Goal: Task Accomplishment & Management: Use online tool/utility

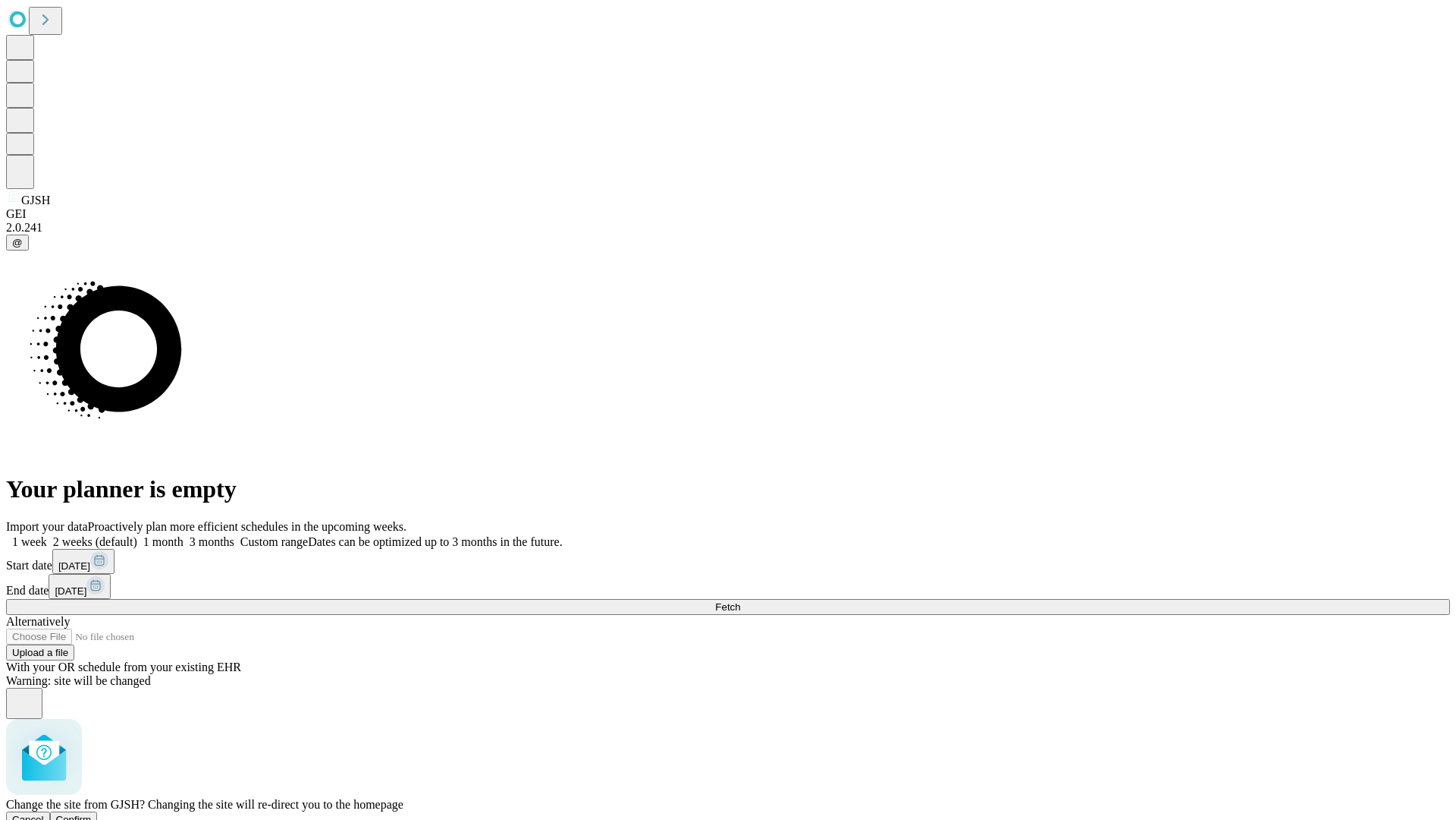
click at [92, 813] on span "Confirm" at bounding box center [74, 818] width 36 height 11
click at [137, 535] on label "2 weeks (default)" at bounding box center [92, 541] width 91 height 13
click at [740, 601] on span "Fetch" at bounding box center [727, 606] width 25 height 11
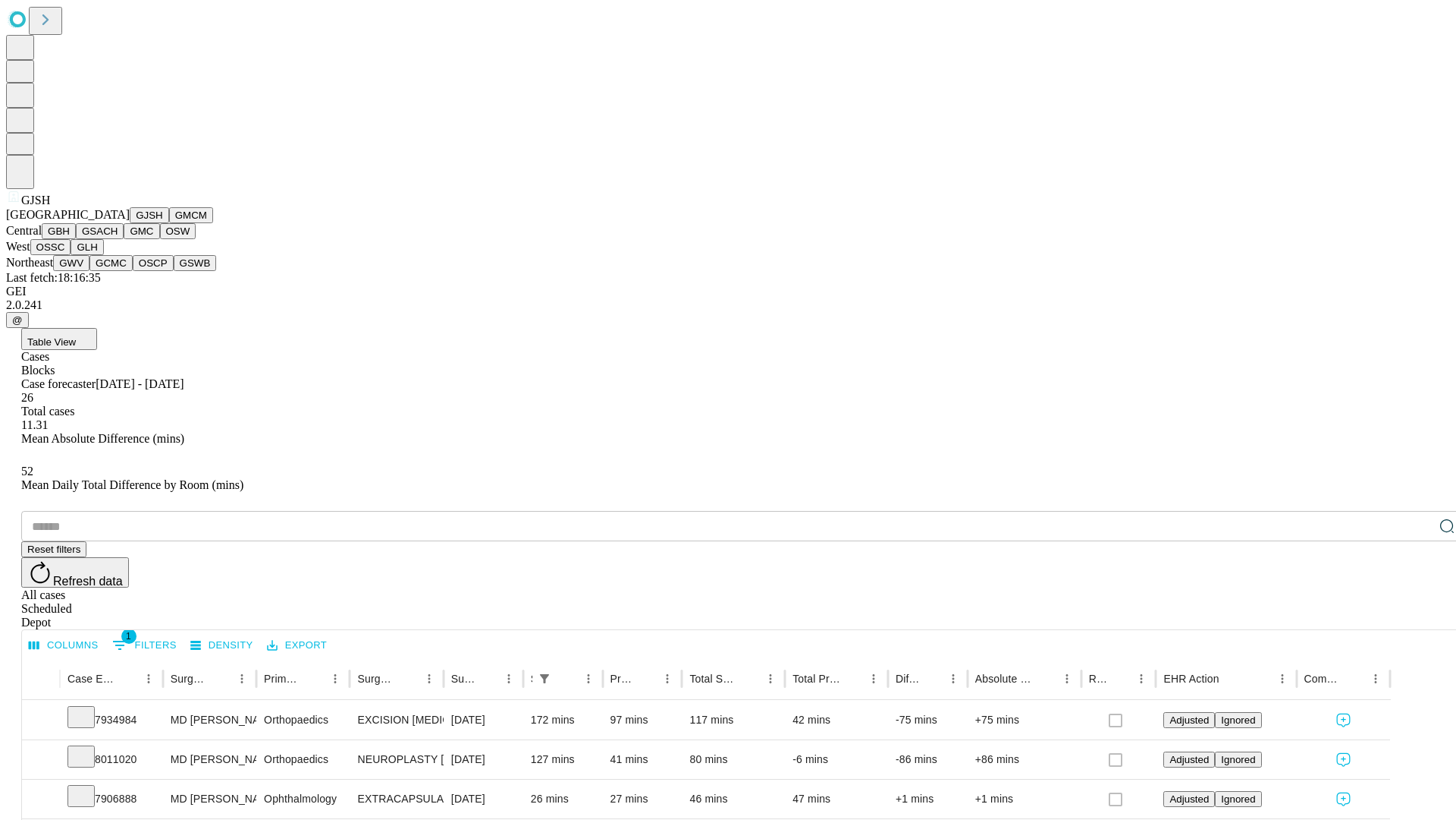
click at [169, 223] on button "GMCM" at bounding box center [191, 215] width 44 height 16
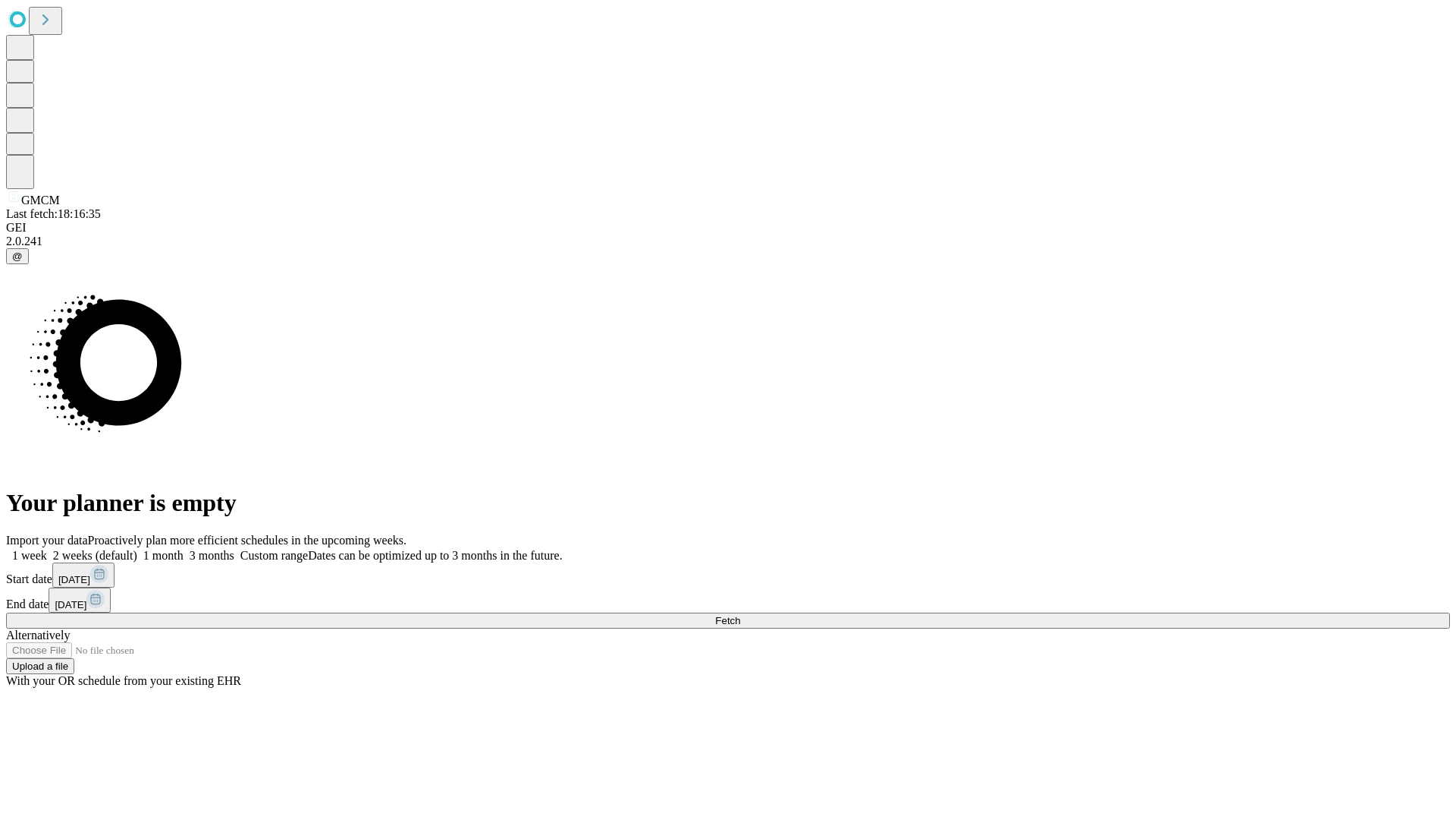
click at [137, 549] on label "2 weeks (default)" at bounding box center [92, 555] width 91 height 13
click at [740, 615] on span "Fetch" at bounding box center [727, 620] width 25 height 11
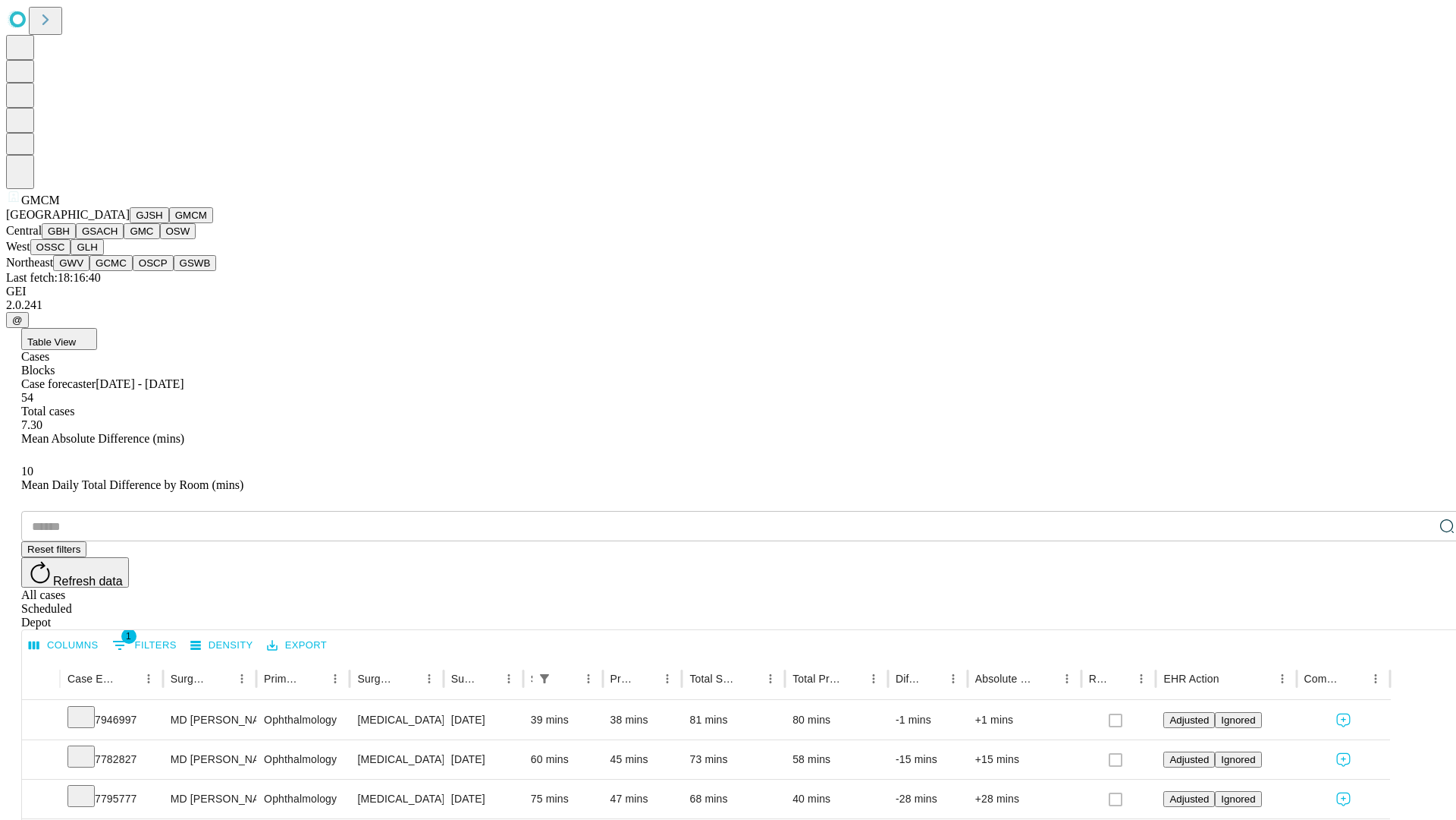
click at [76, 239] on button "GBH" at bounding box center [59, 231] width 34 height 16
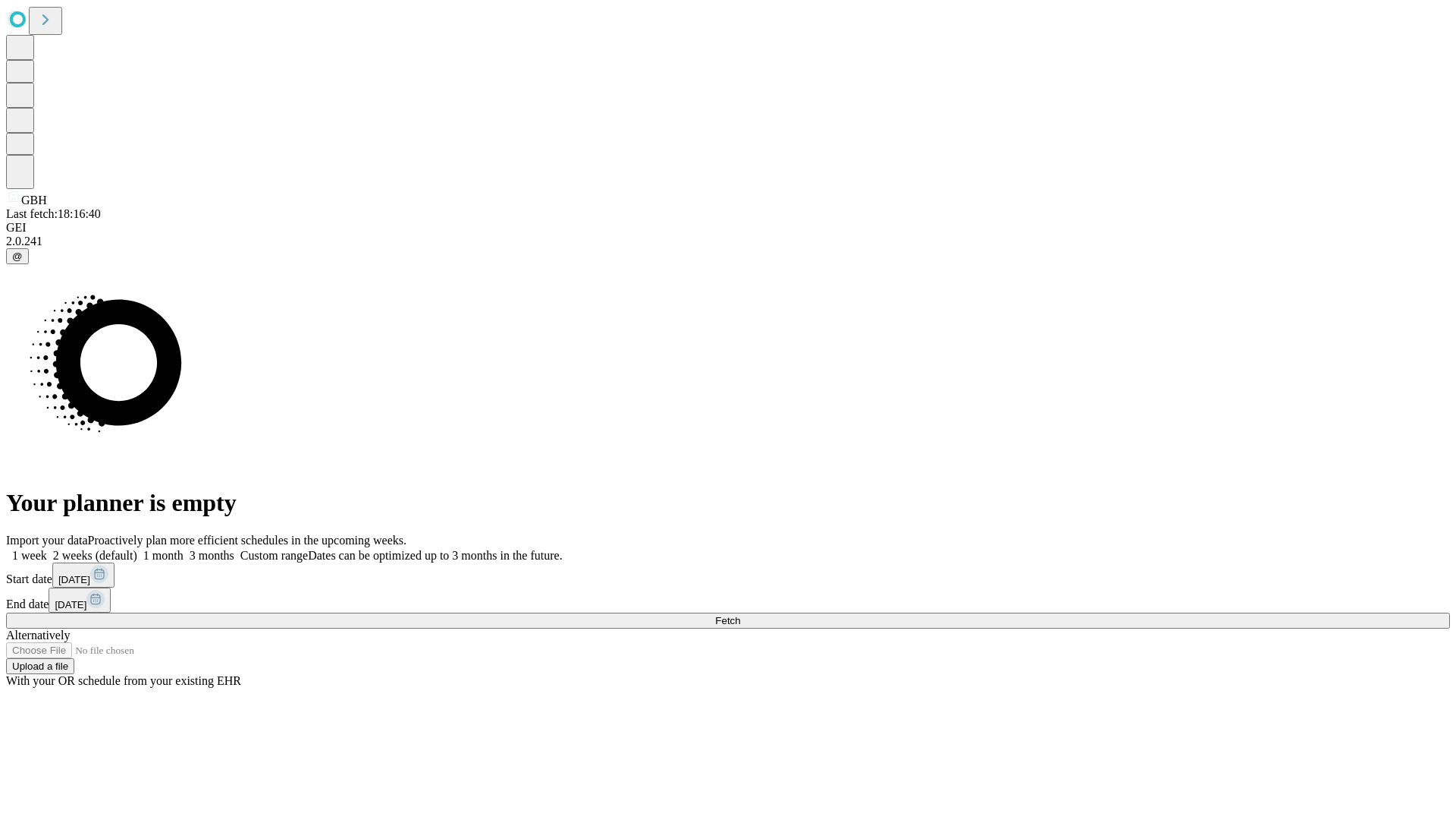
click at [137, 549] on label "2 weeks (default)" at bounding box center [92, 555] width 91 height 13
click at [740, 615] on span "Fetch" at bounding box center [727, 620] width 25 height 11
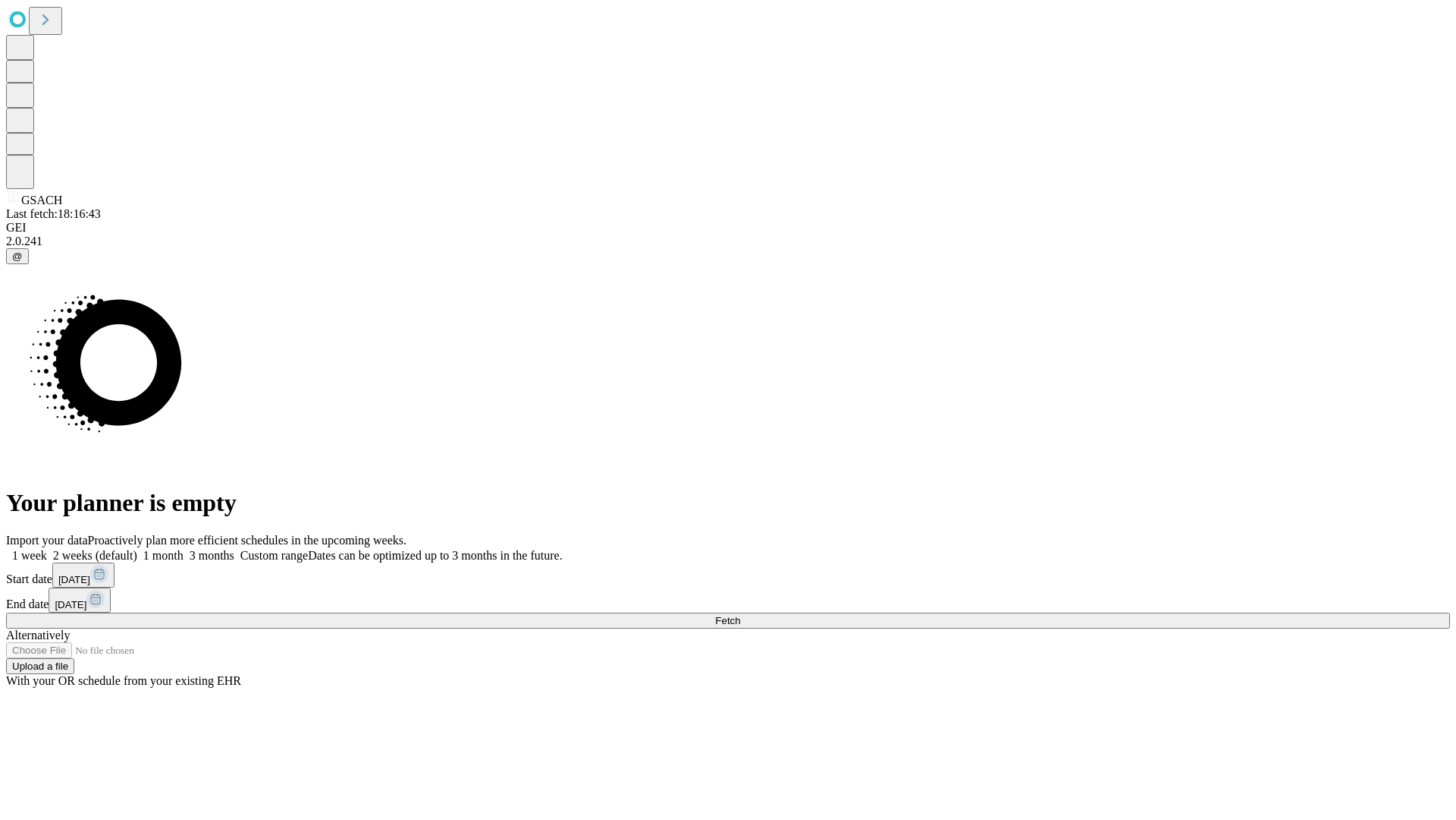
click at [137, 549] on label "2 weeks (default)" at bounding box center [92, 555] width 91 height 13
click at [740, 615] on span "Fetch" at bounding box center [727, 620] width 25 height 11
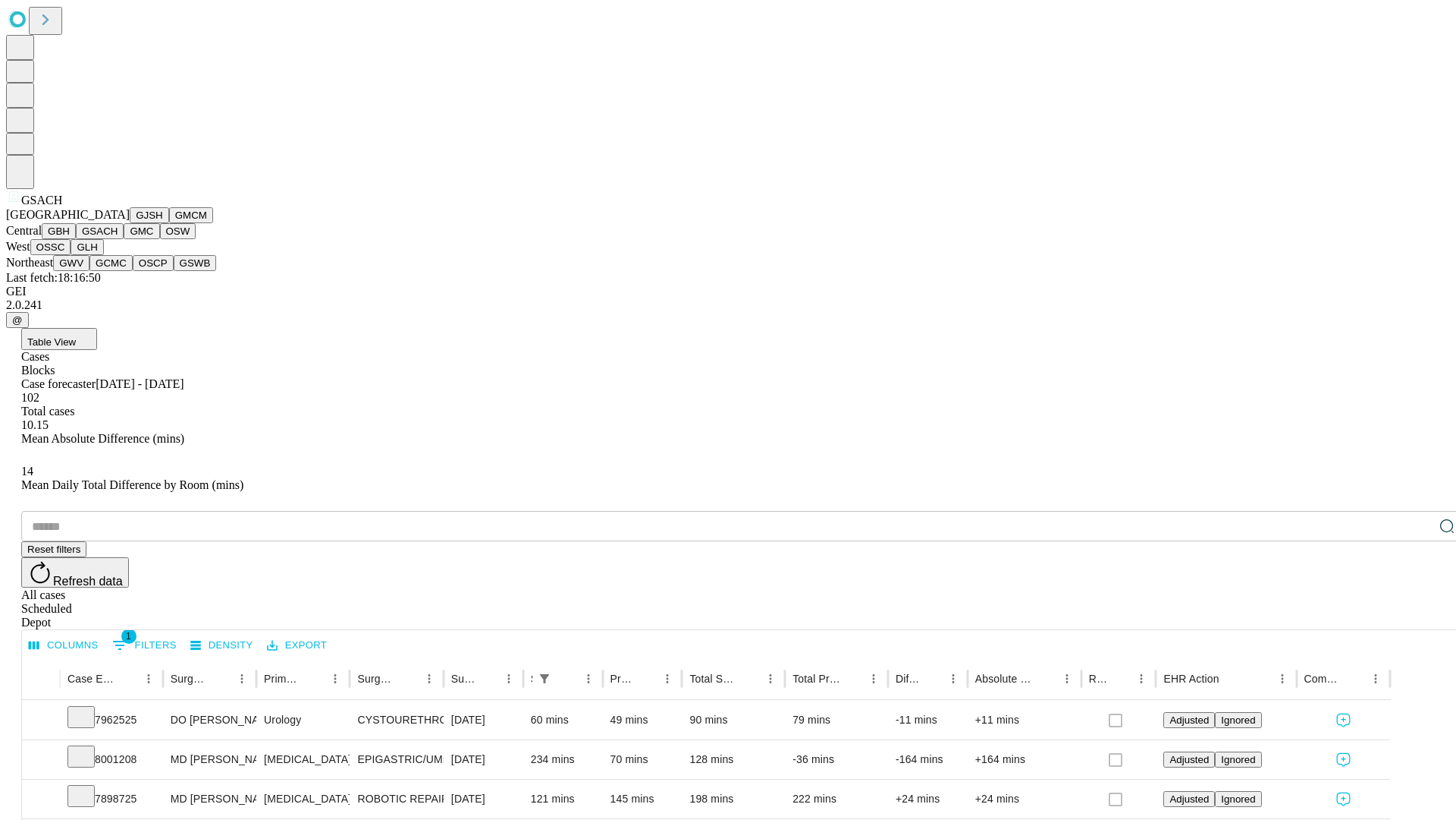
click at [124, 239] on button "GMC" at bounding box center [142, 231] width 36 height 16
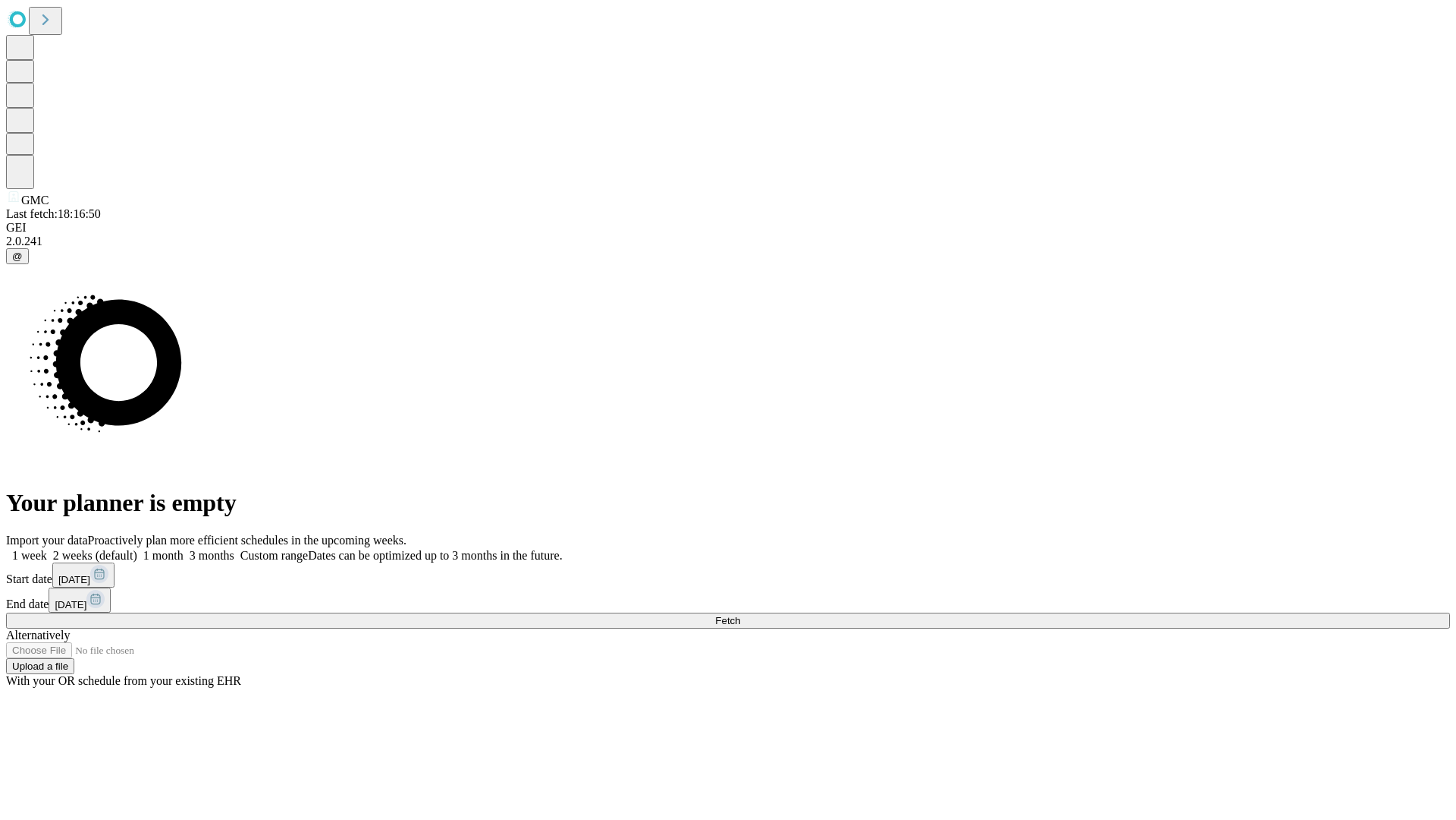
click at [137, 549] on label "2 weeks (default)" at bounding box center [92, 555] width 91 height 13
click at [740, 615] on span "Fetch" at bounding box center [727, 620] width 25 height 11
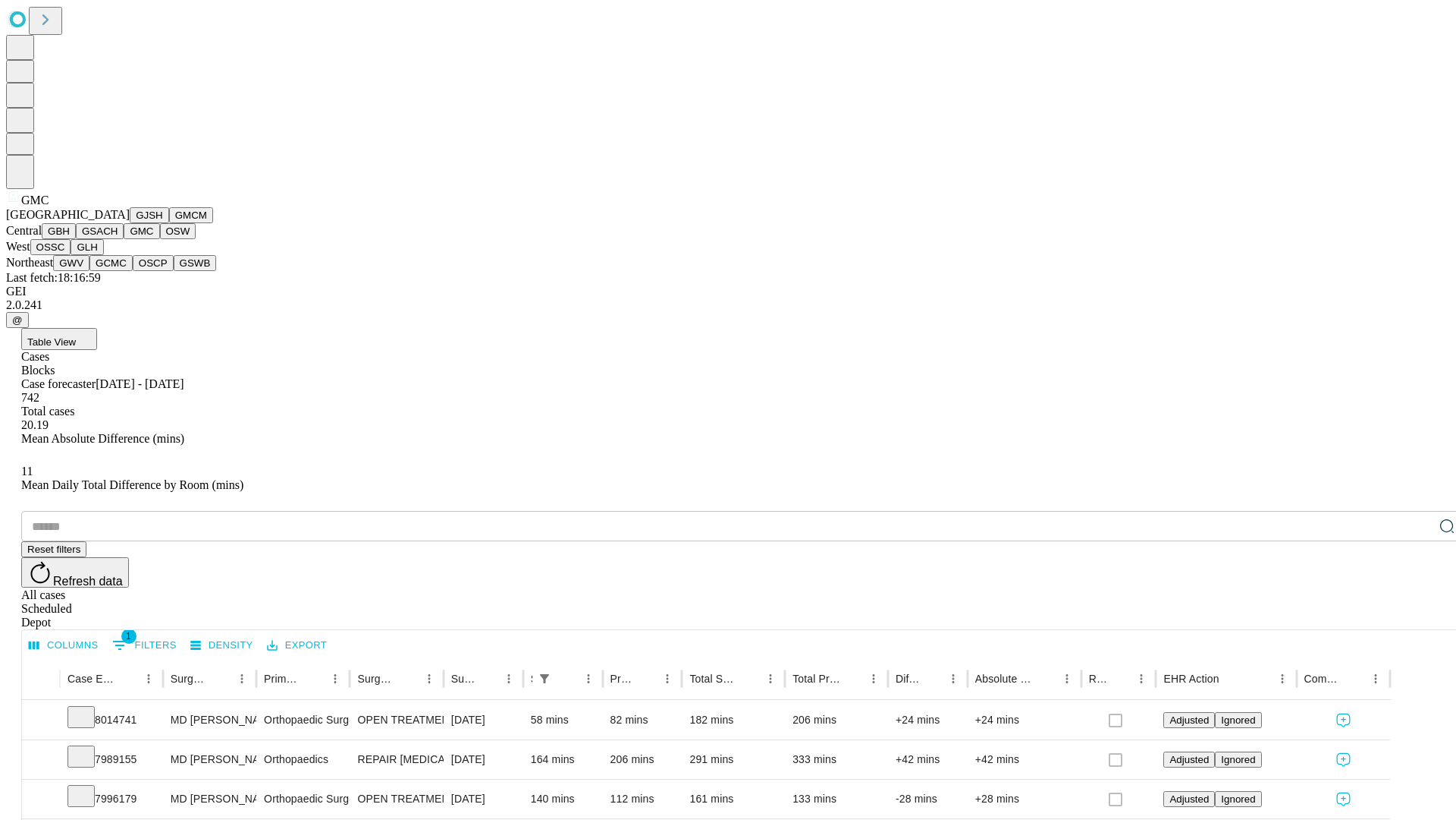
click at [160, 239] on button "OSW" at bounding box center [178, 231] width 37 height 16
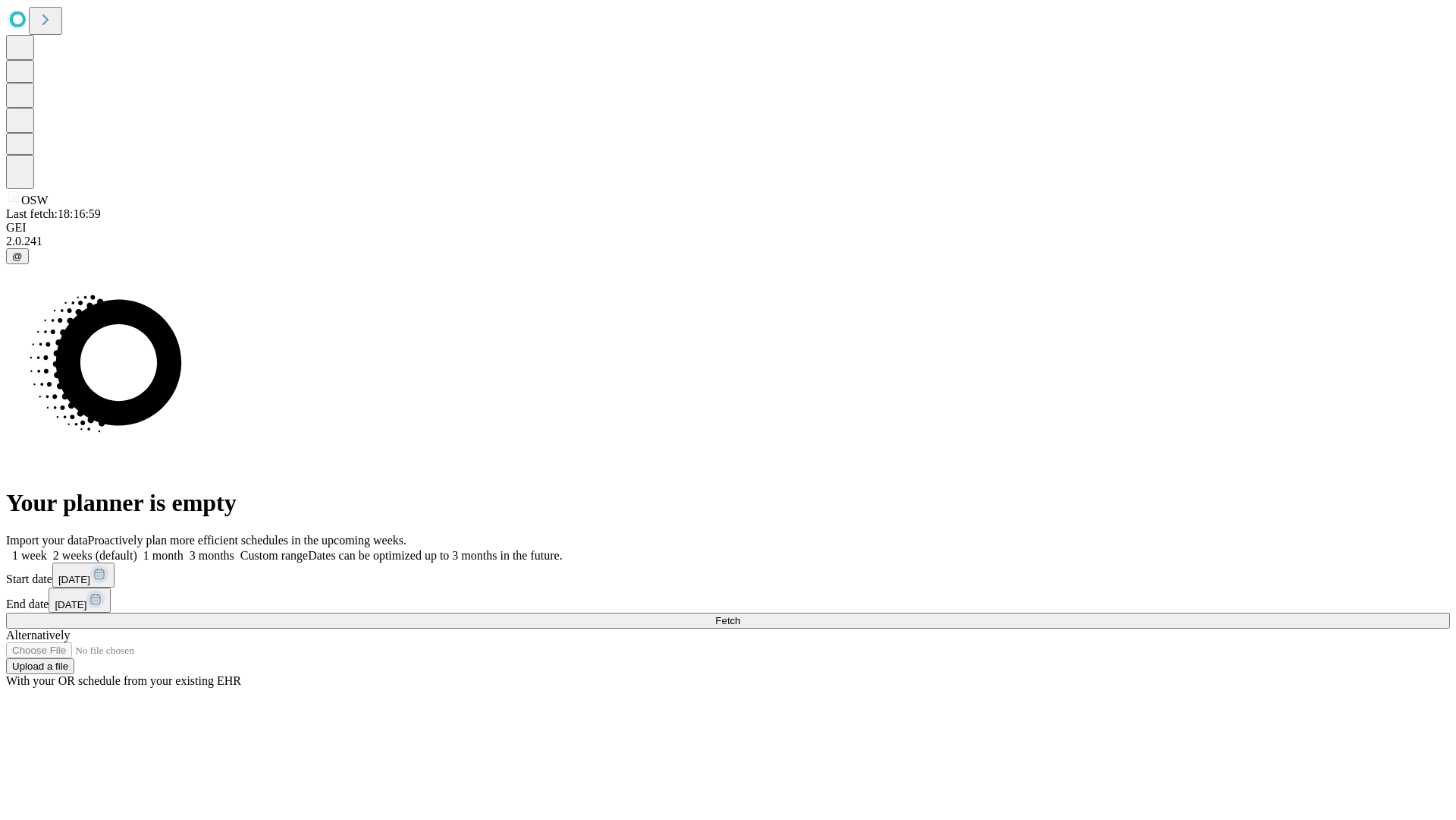
click at [137, 549] on label "2 weeks (default)" at bounding box center [92, 555] width 91 height 13
click at [740, 615] on span "Fetch" at bounding box center [727, 620] width 25 height 11
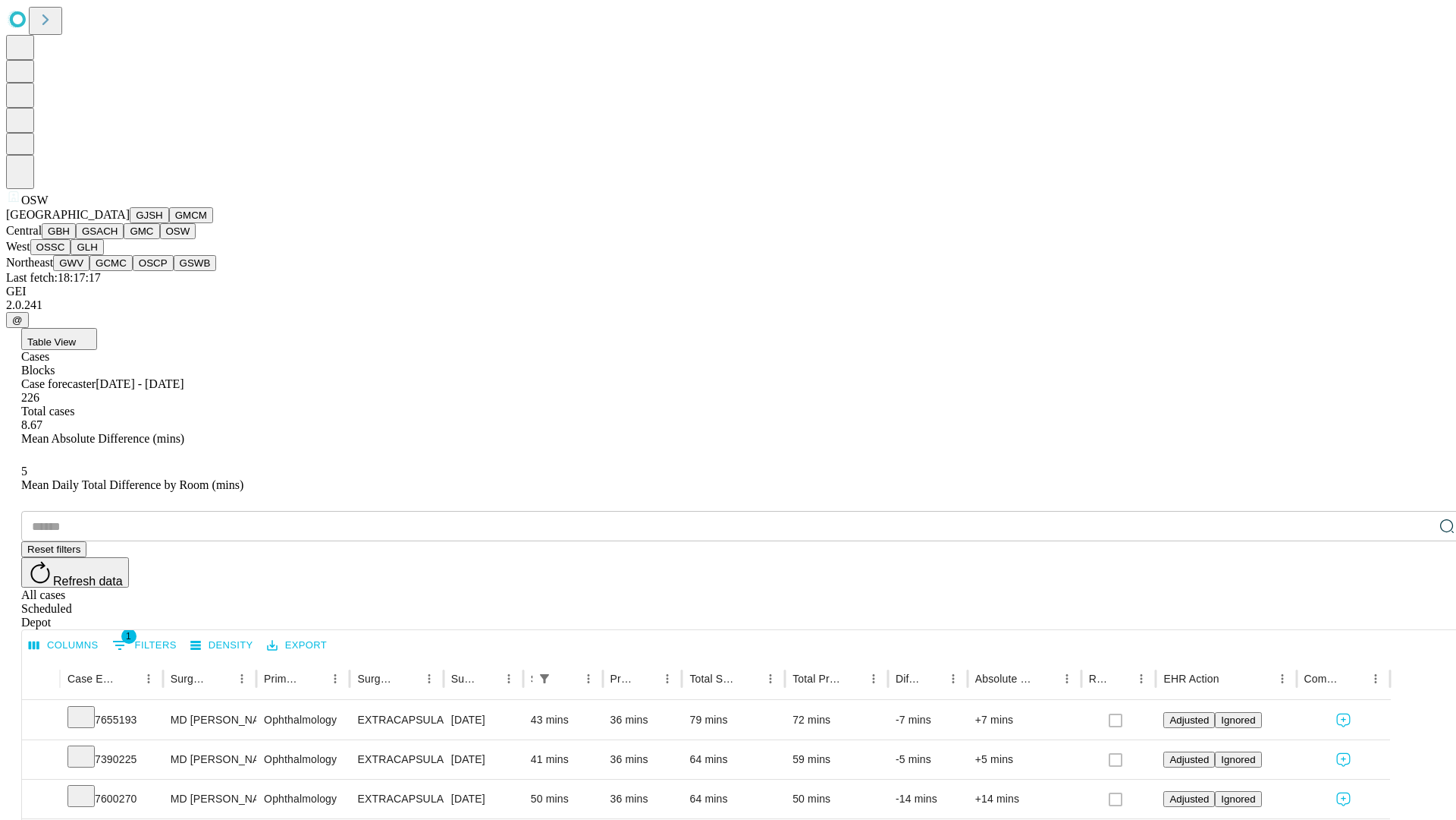
click at [71, 255] on button "OSSC" at bounding box center [50, 247] width 41 height 16
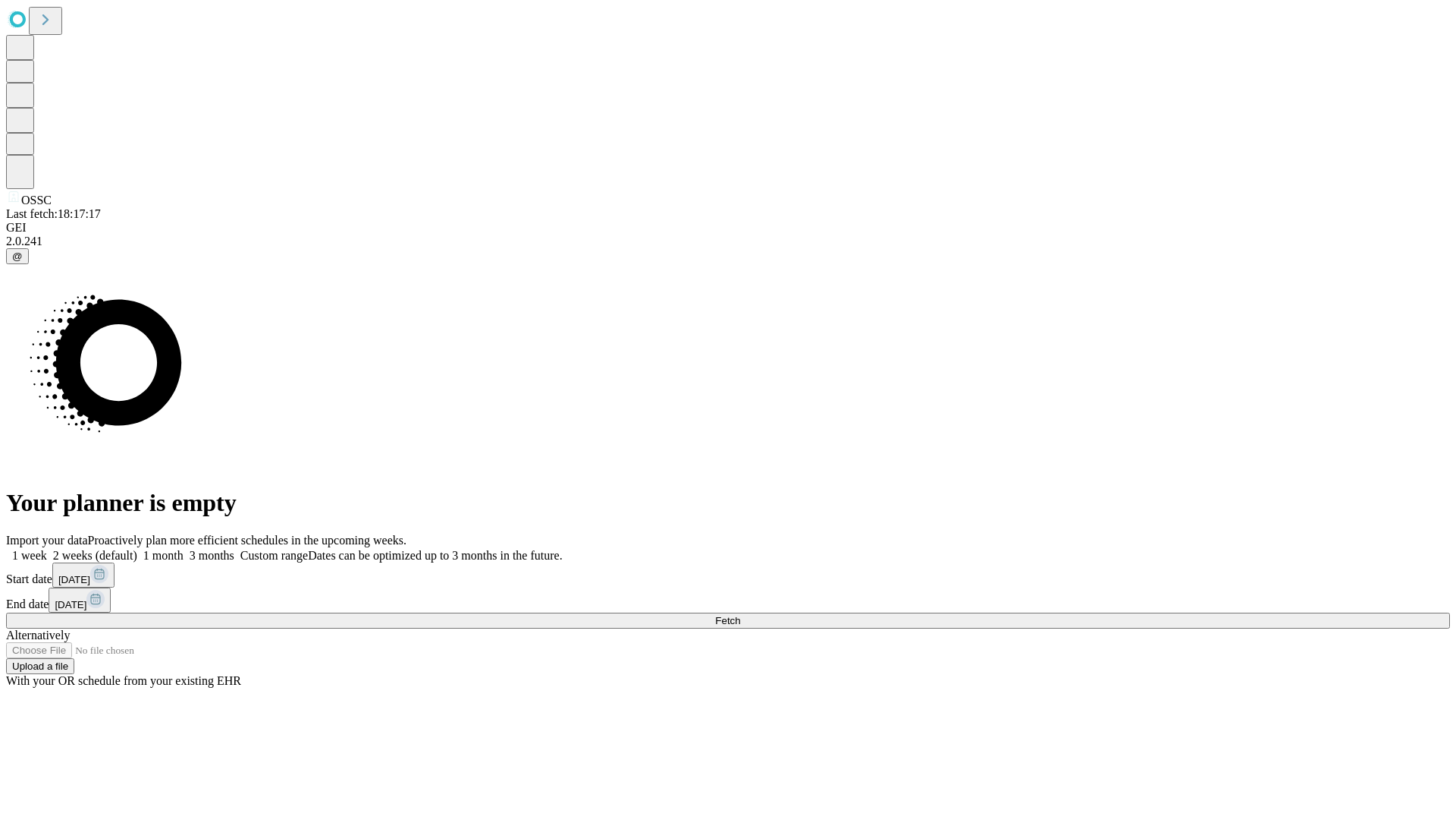
click at [137, 549] on label "2 weeks (default)" at bounding box center [92, 555] width 91 height 13
click at [740, 615] on span "Fetch" at bounding box center [727, 620] width 25 height 11
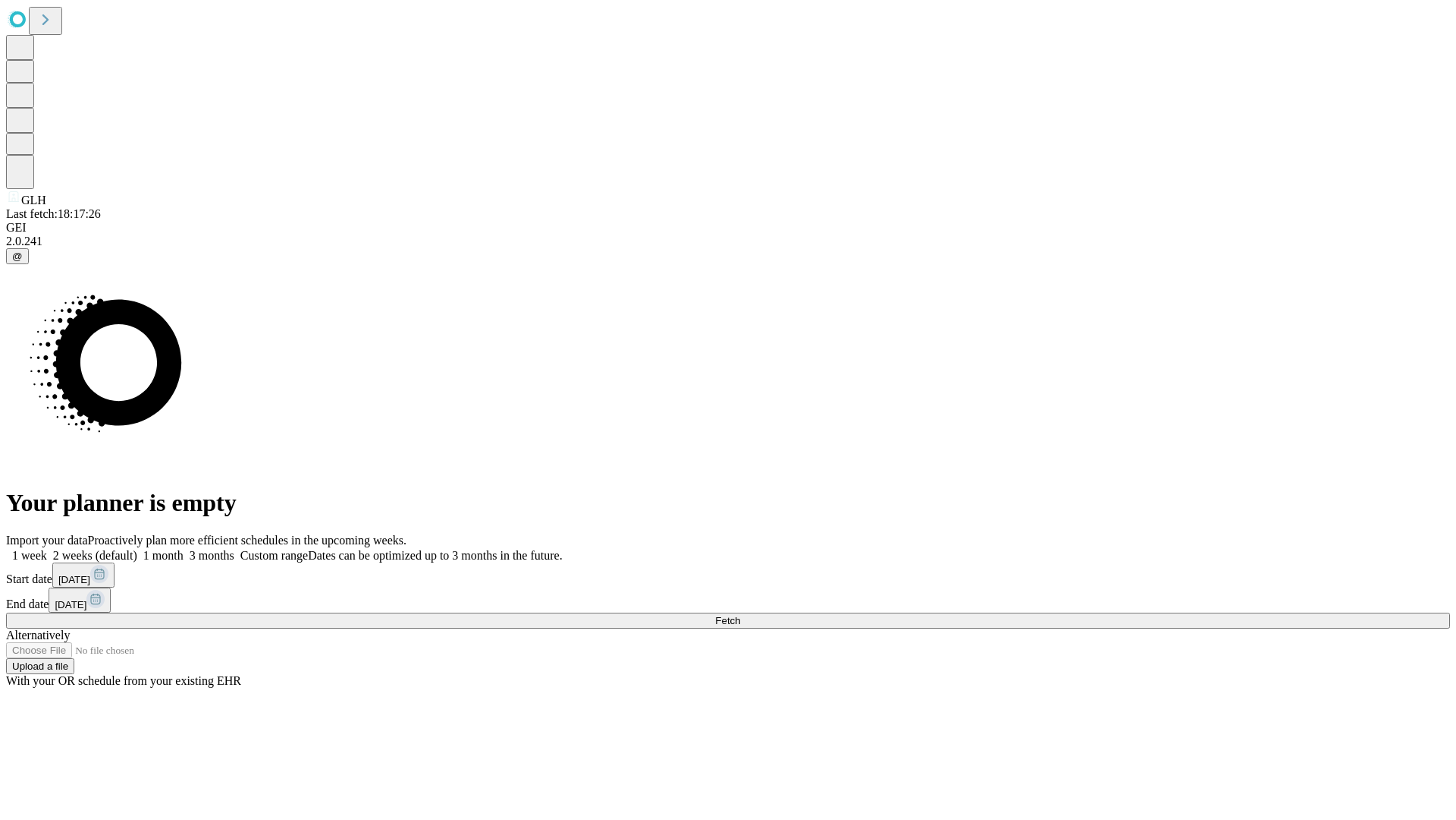
click at [137, 549] on label "2 weeks (default)" at bounding box center [92, 555] width 91 height 13
click at [740, 615] on span "Fetch" at bounding box center [727, 620] width 25 height 11
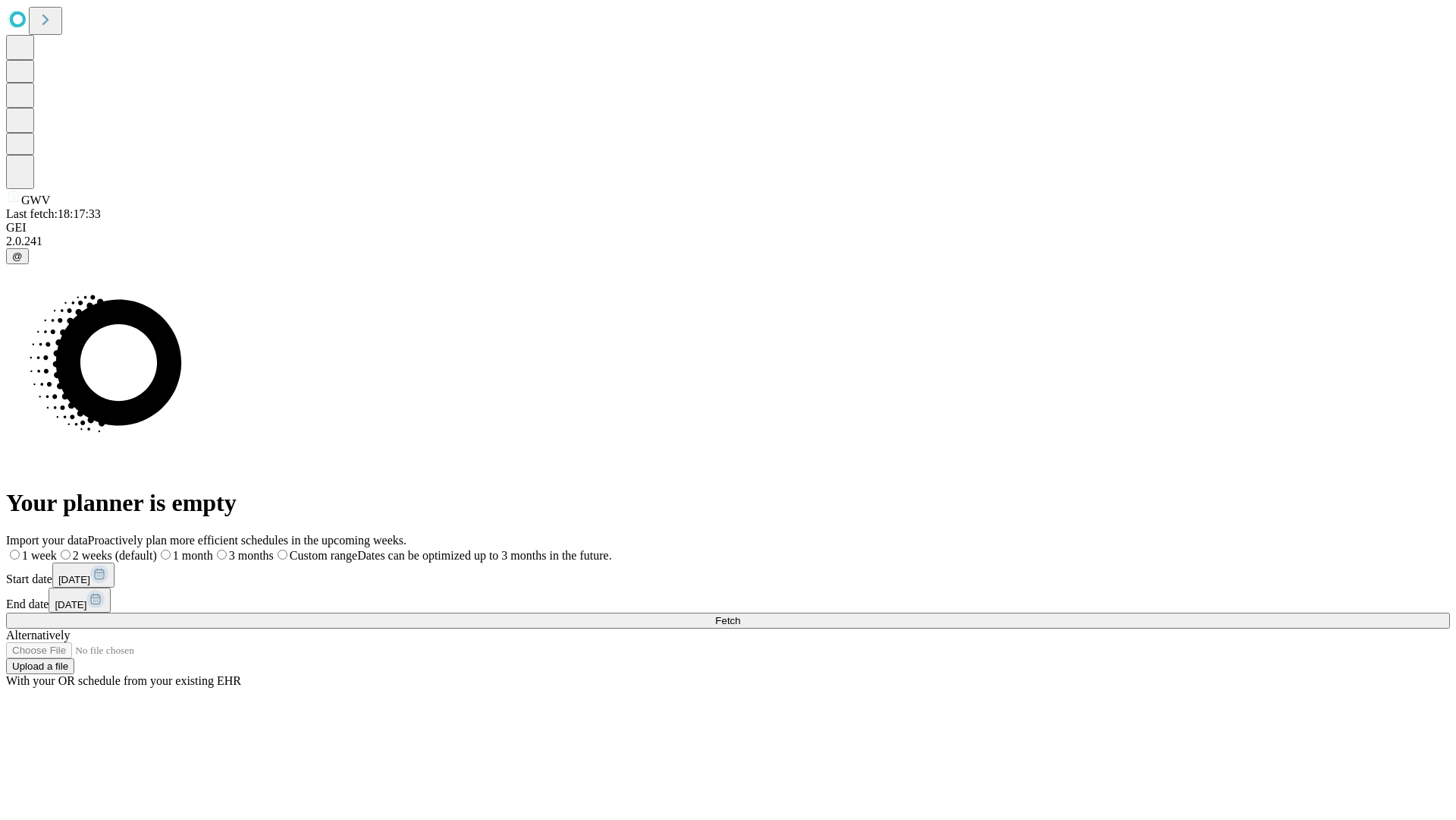
click at [157, 549] on label "2 weeks (default)" at bounding box center [106, 555] width 100 height 13
click at [740, 615] on span "Fetch" at bounding box center [727, 620] width 25 height 11
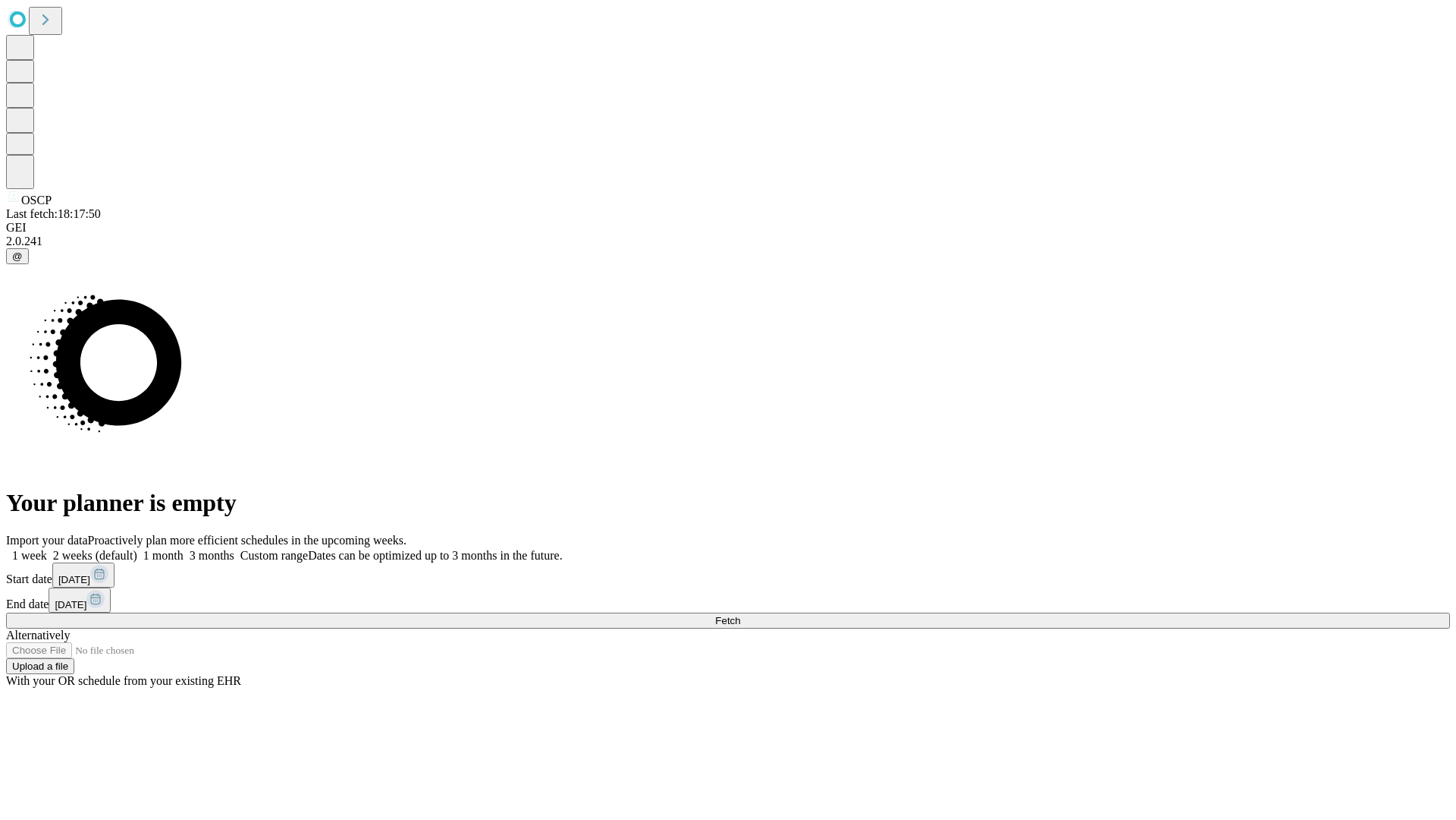
click at [137, 549] on label "2 weeks (default)" at bounding box center [92, 555] width 91 height 13
click at [740, 615] on span "Fetch" at bounding box center [727, 620] width 25 height 11
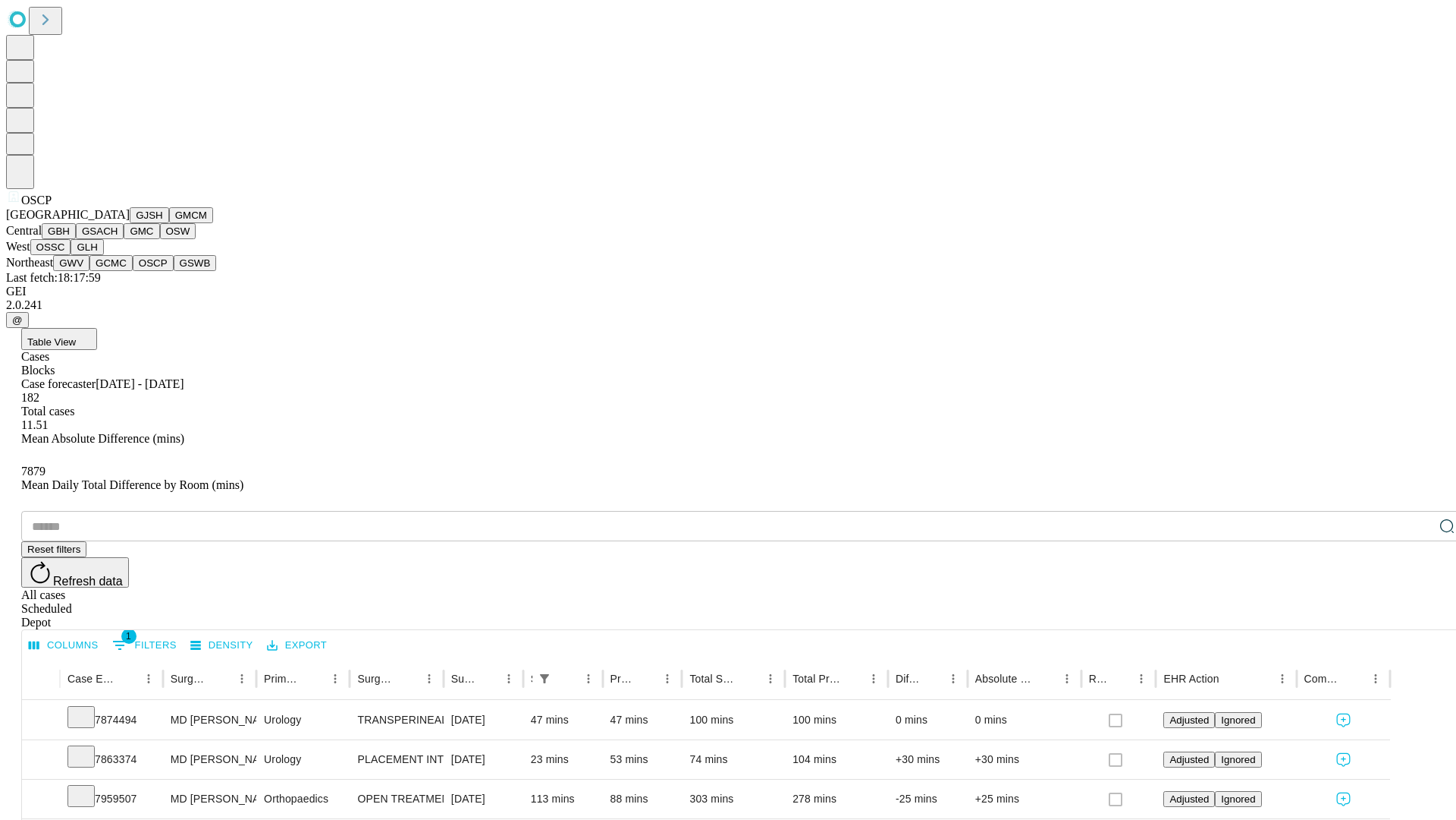
click at [174, 271] on button "GSWB" at bounding box center [195, 263] width 44 height 16
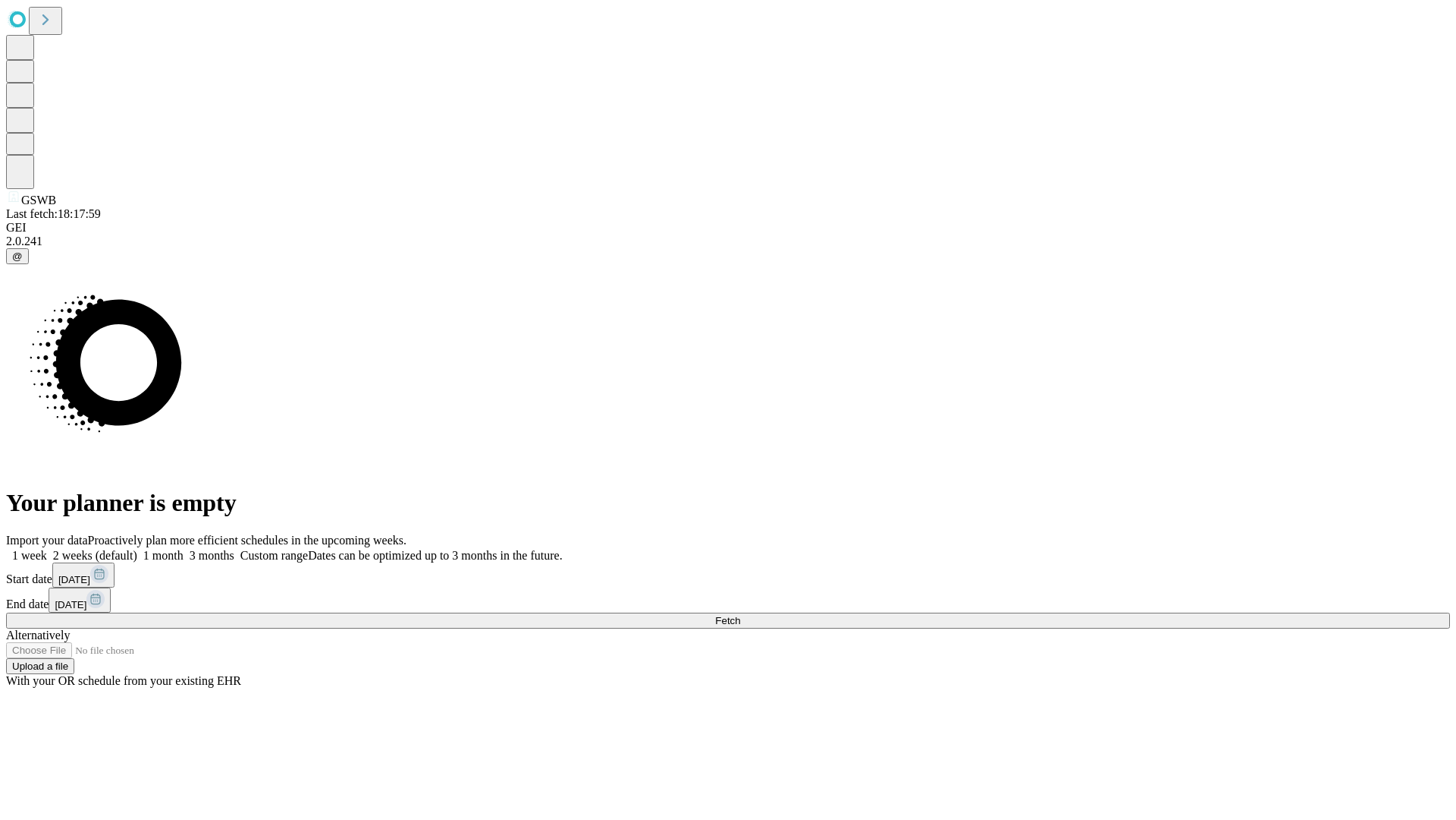
click at [137, 549] on label "2 weeks (default)" at bounding box center [92, 555] width 91 height 13
click at [740, 615] on span "Fetch" at bounding box center [727, 620] width 25 height 11
